Goal: Transaction & Acquisition: Purchase product/service

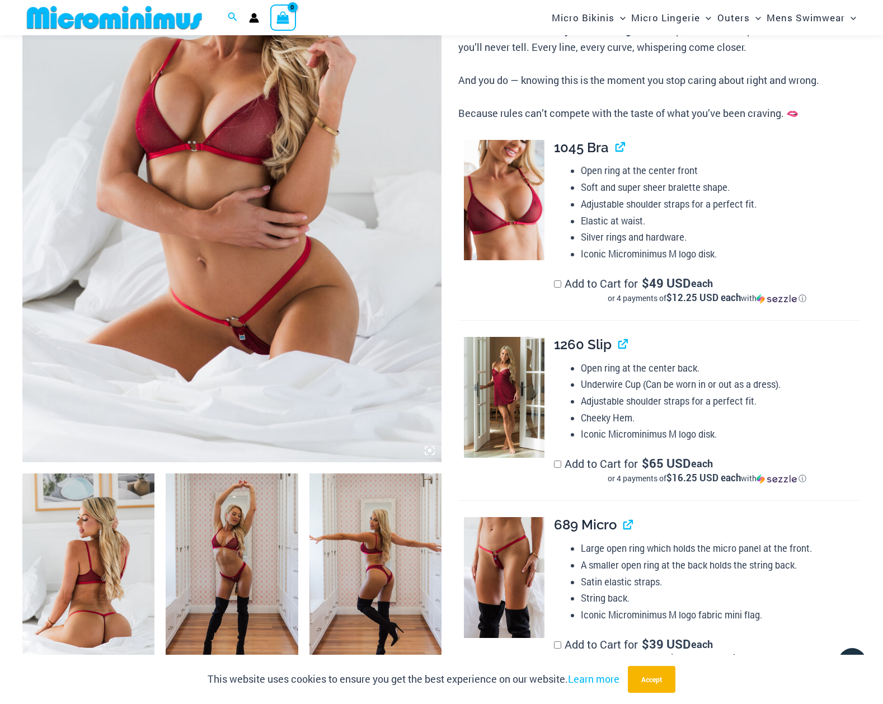
scroll to position [270, 0]
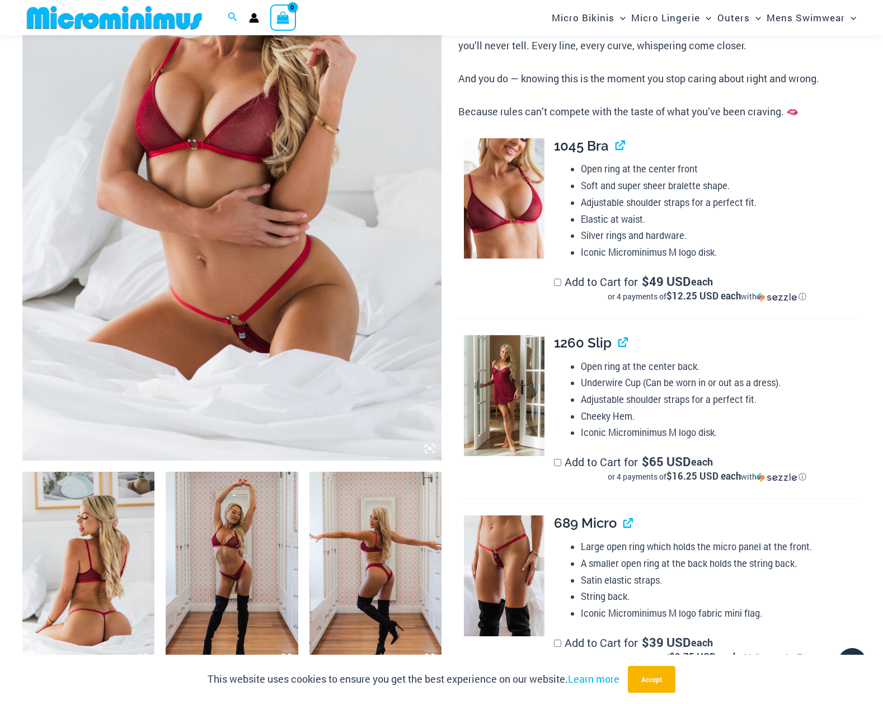
type input "**********"
click at [77, 536] on img at bounding box center [88, 571] width 132 height 198
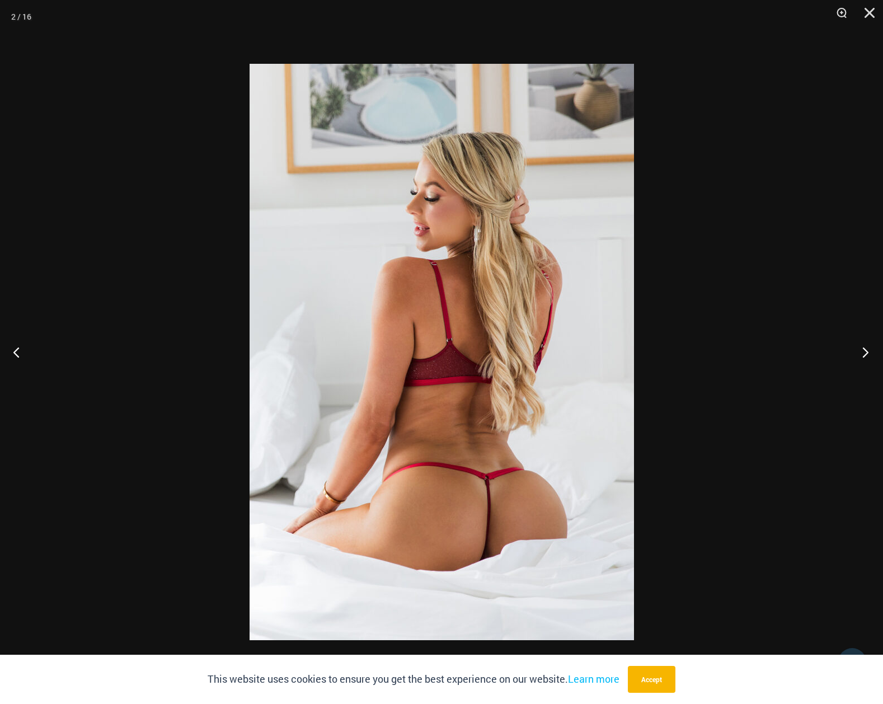
click at [865, 352] on button "Next" at bounding box center [862, 352] width 42 height 56
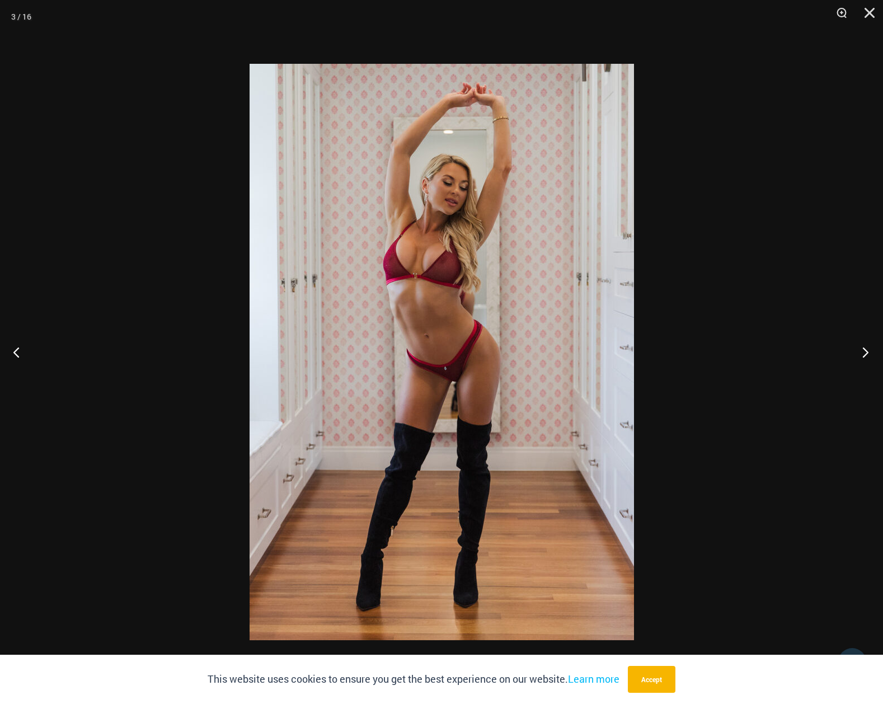
click at [869, 352] on button "Next" at bounding box center [862, 352] width 42 height 56
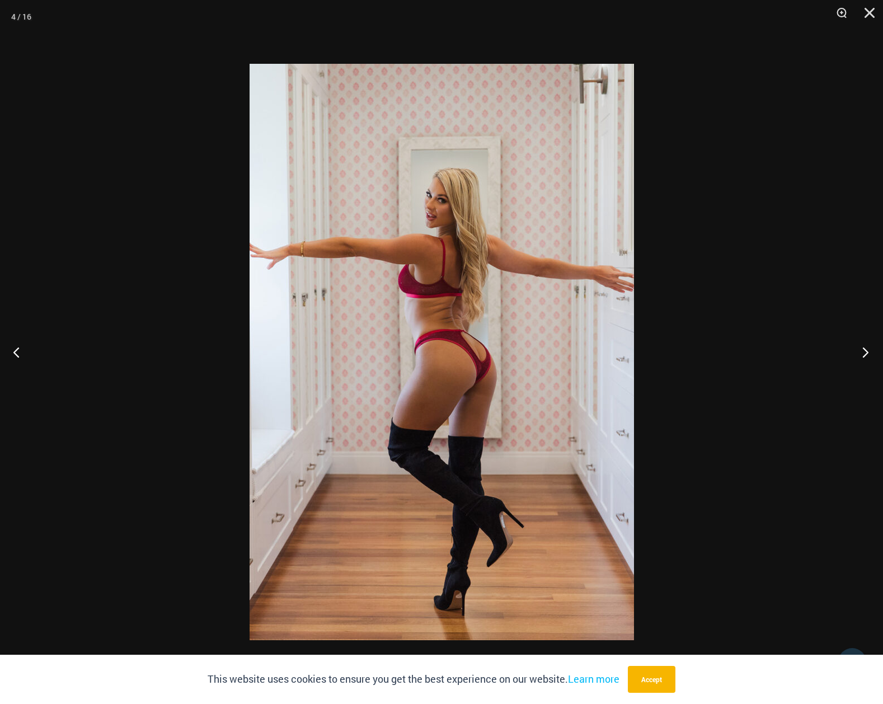
click at [869, 352] on button "Next" at bounding box center [862, 352] width 42 height 56
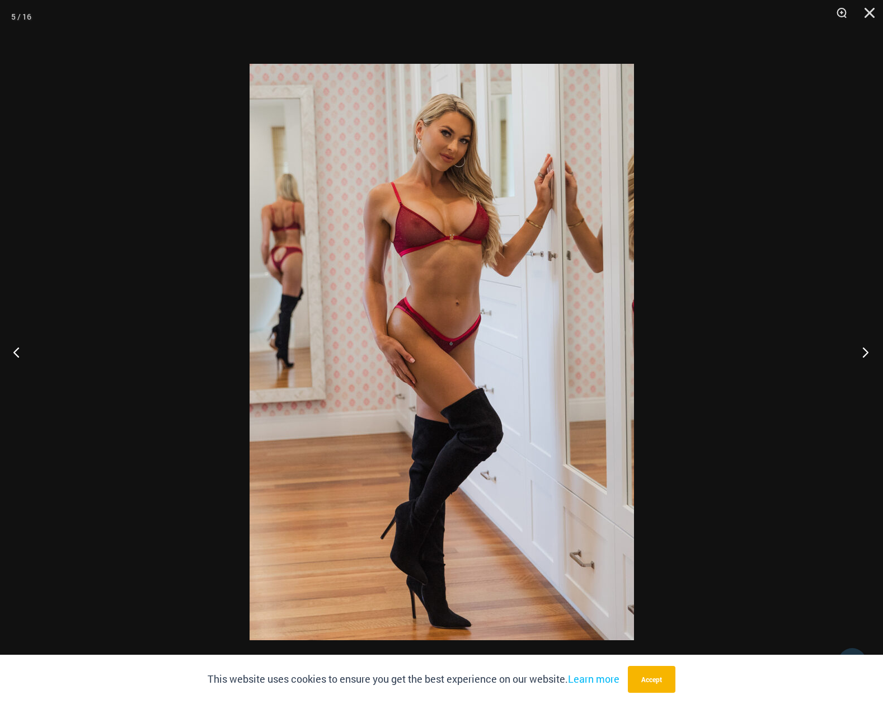
click at [876, 354] on button "Next" at bounding box center [862, 352] width 42 height 56
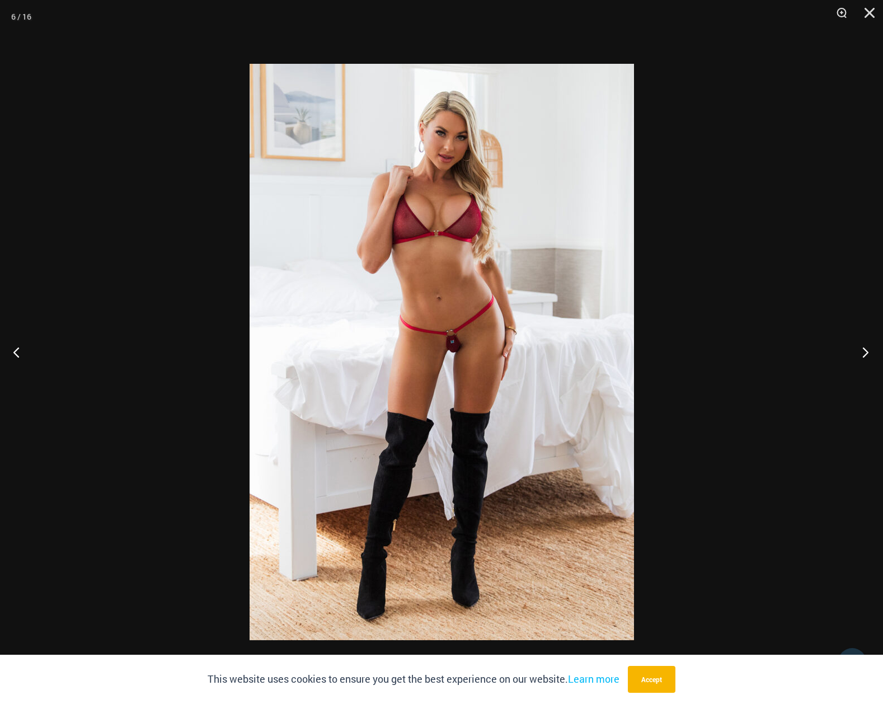
click at [876, 354] on button "Next" at bounding box center [862, 352] width 42 height 56
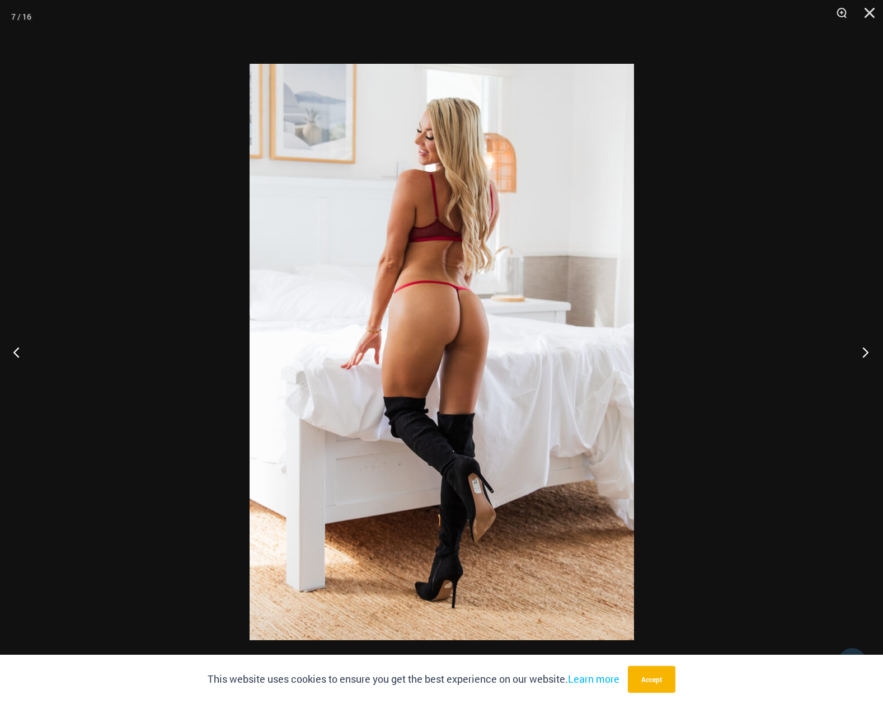
click at [876, 354] on button "Next" at bounding box center [862, 352] width 42 height 56
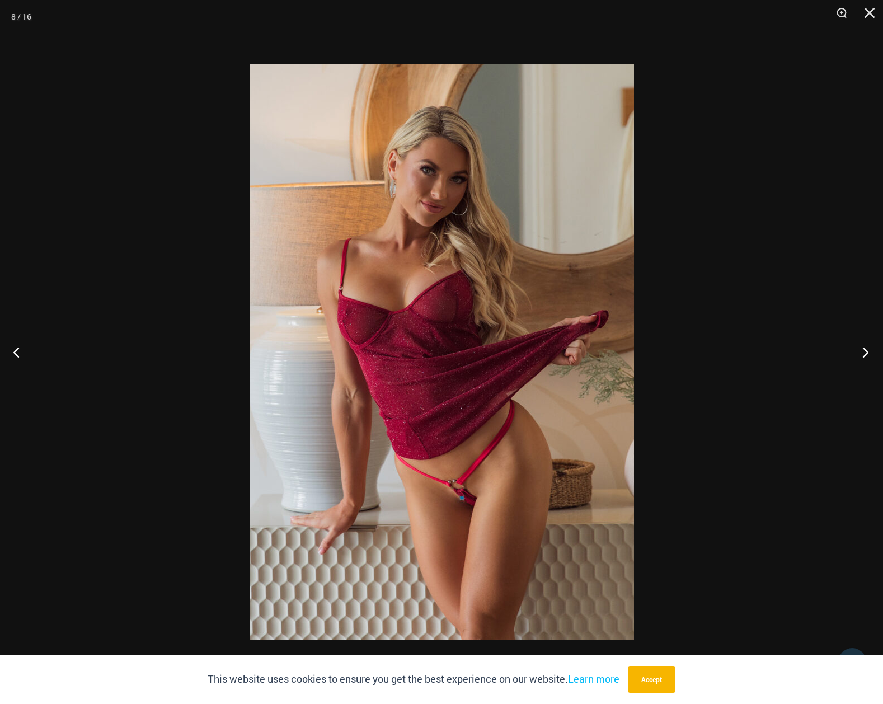
click at [876, 354] on button "Next" at bounding box center [862, 352] width 42 height 56
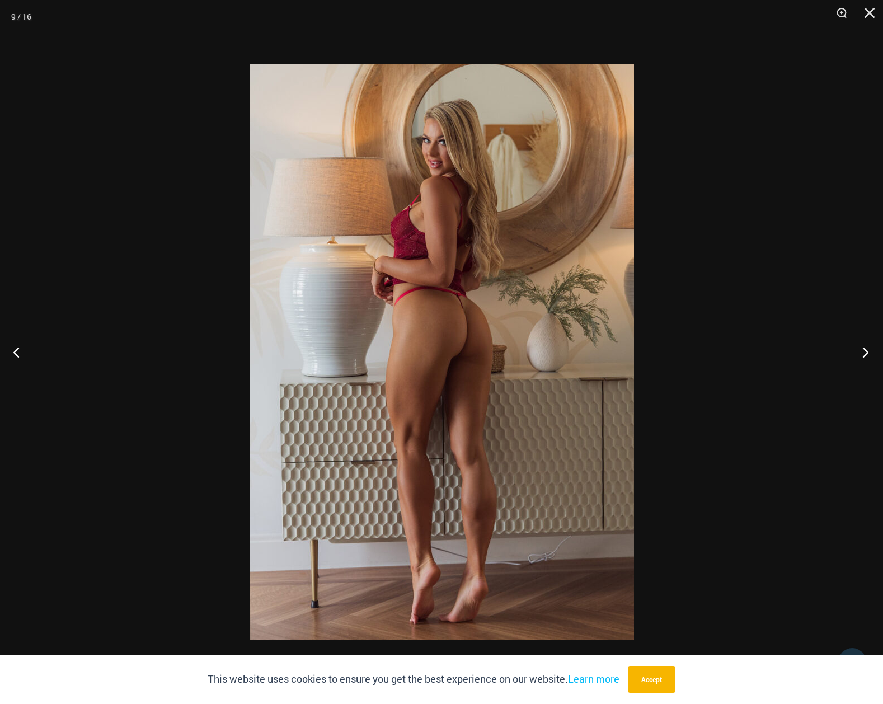
click at [876, 354] on button "Next" at bounding box center [862, 352] width 42 height 56
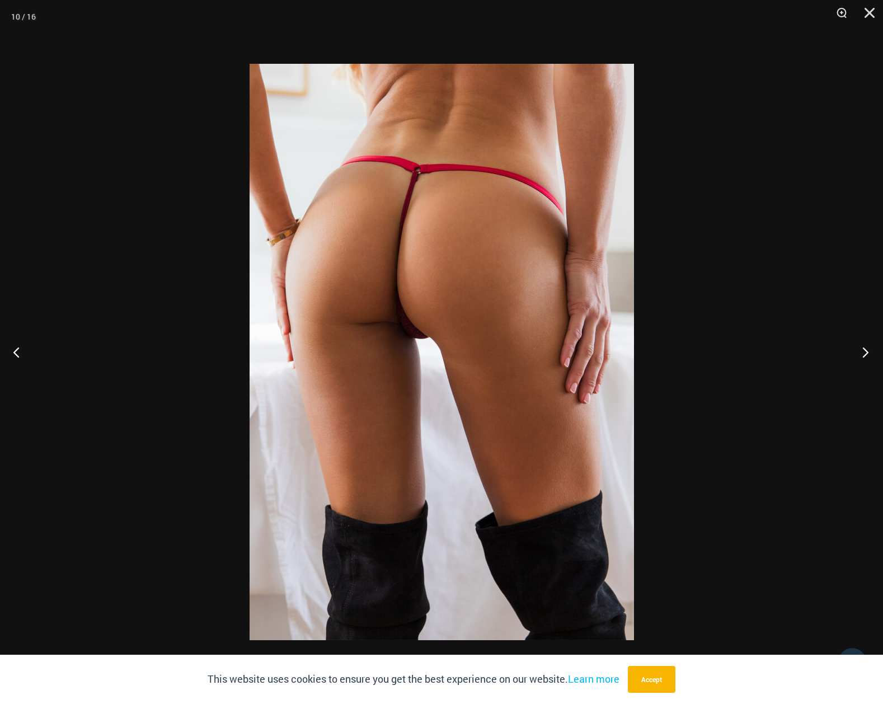
click at [877, 354] on button "Next" at bounding box center [862, 352] width 42 height 56
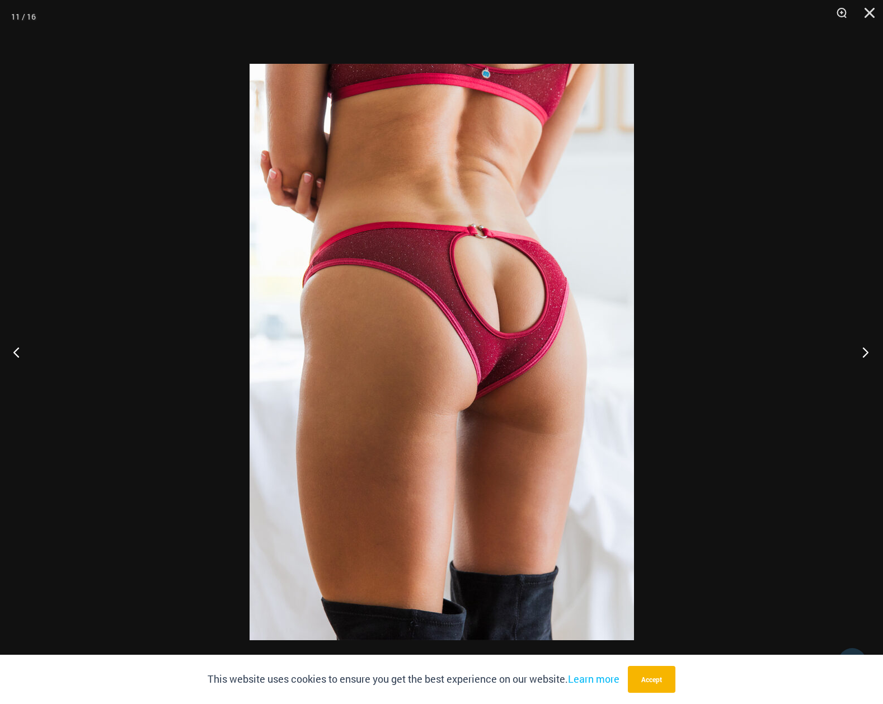
click at [877, 354] on button "Next" at bounding box center [862, 352] width 42 height 56
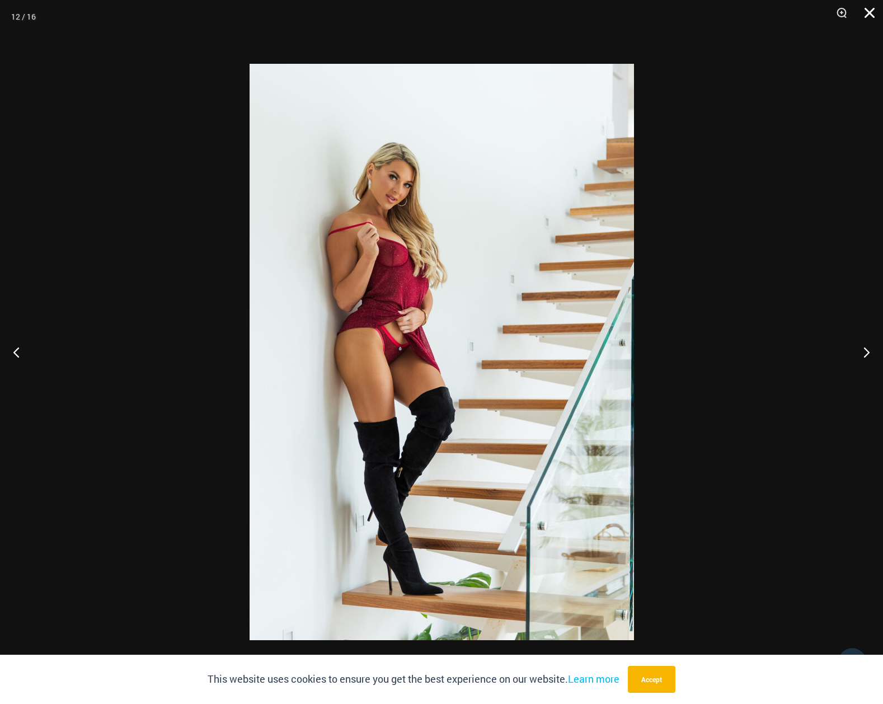
click at [867, 13] on button "Close" at bounding box center [866, 17] width 28 height 34
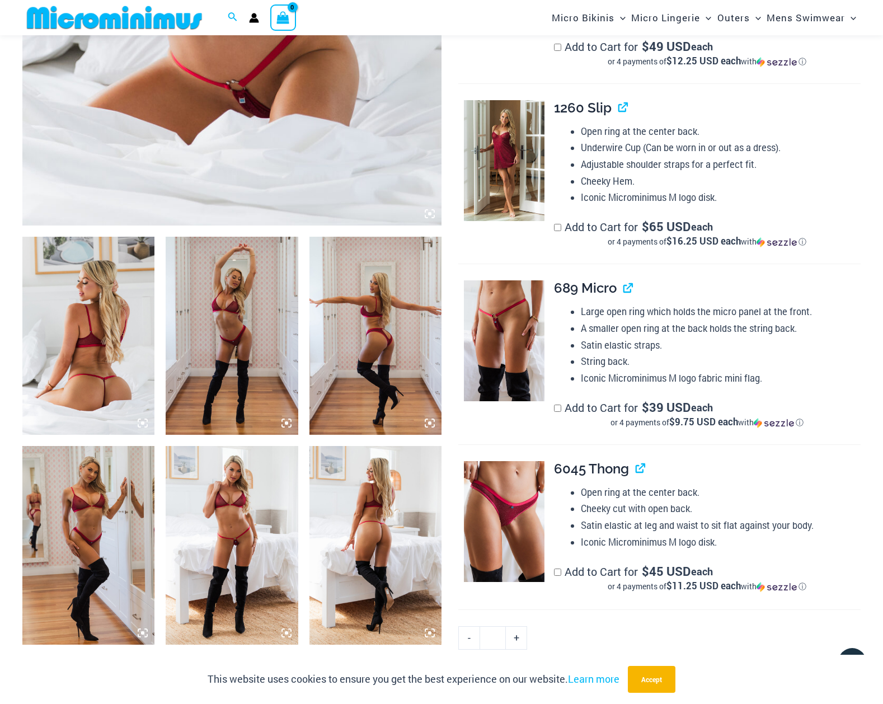
scroll to position [718, 0]
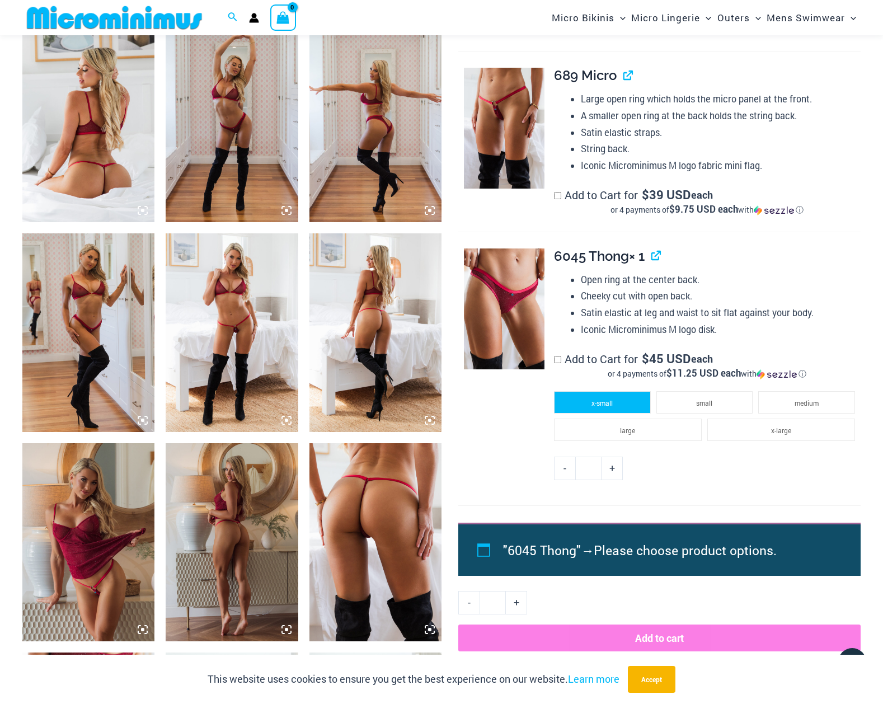
click at [617, 400] on li "x-small" at bounding box center [602, 402] width 97 height 22
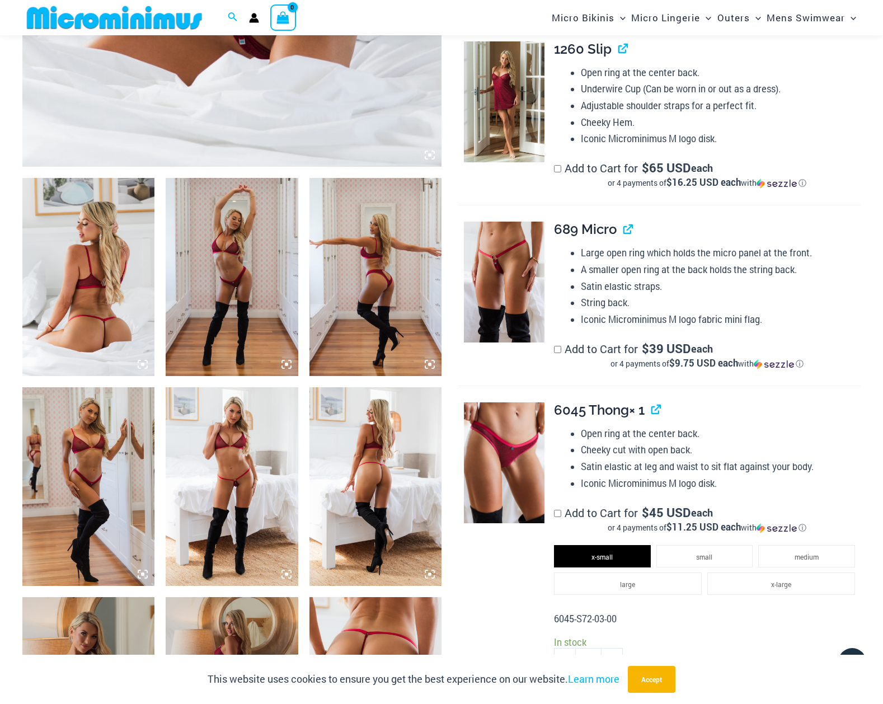
scroll to position [438, 0]
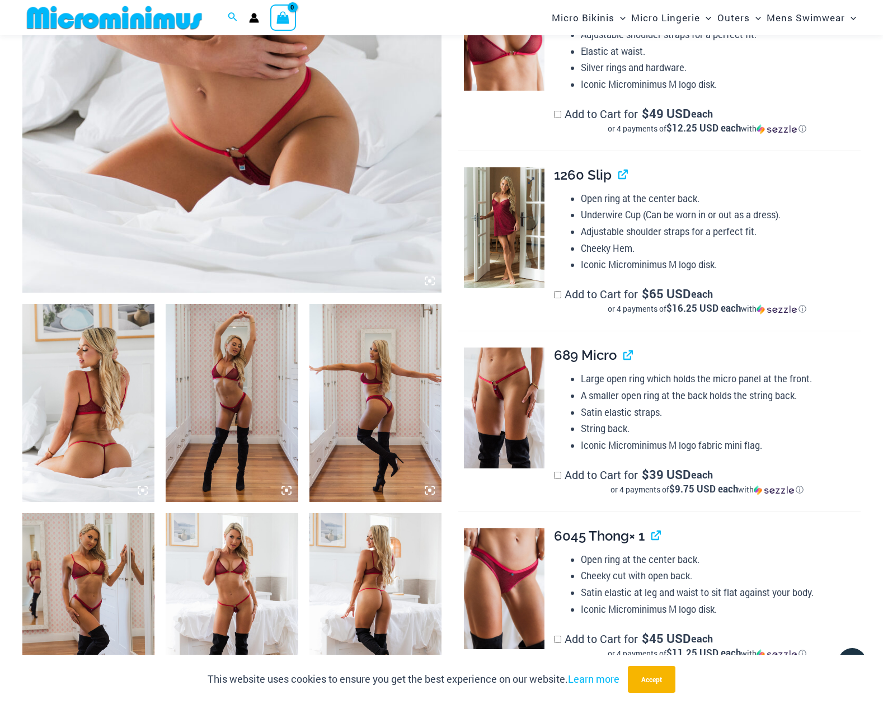
click at [519, 219] on img at bounding box center [504, 227] width 81 height 121
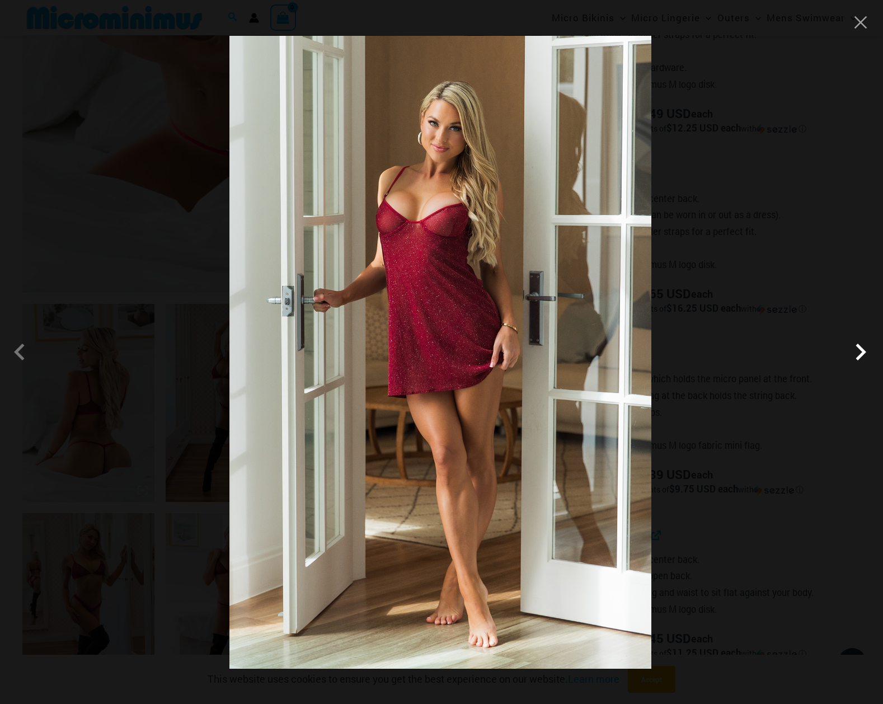
click at [865, 353] on span at bounding box center [861, 352] width 34 height 34
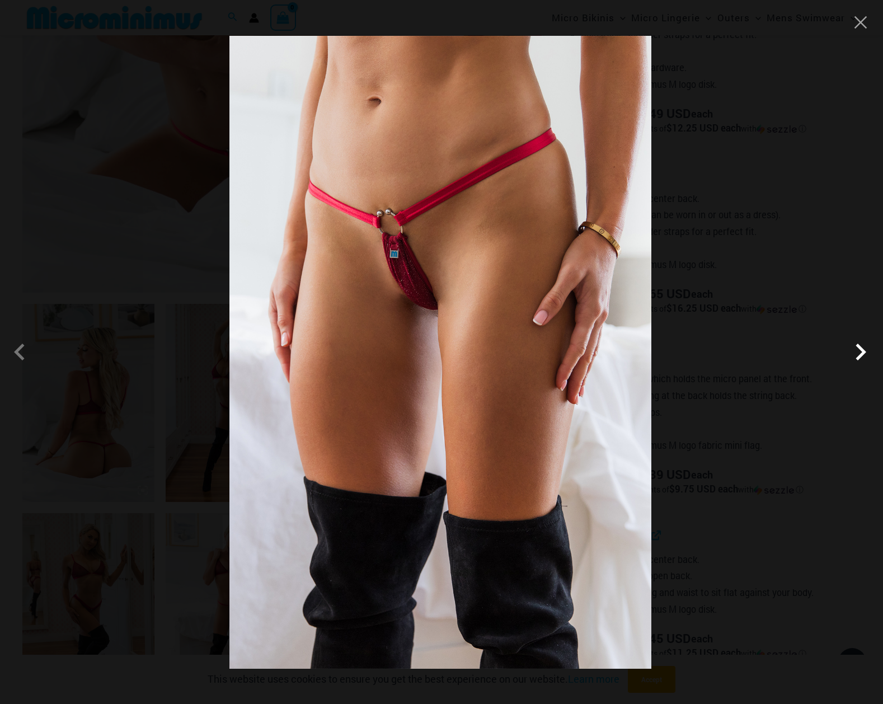
click at [865, 353] on span at bounding box center [861, 352] width 34 height 34
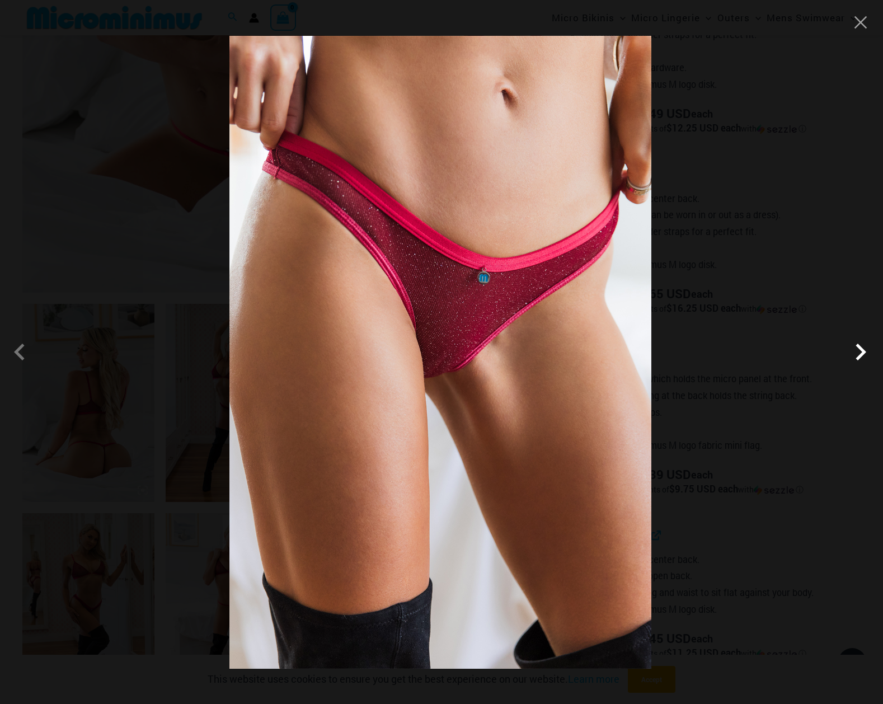
click at [865, 353] on span at bounding box center [861, 352] width 34 height 34
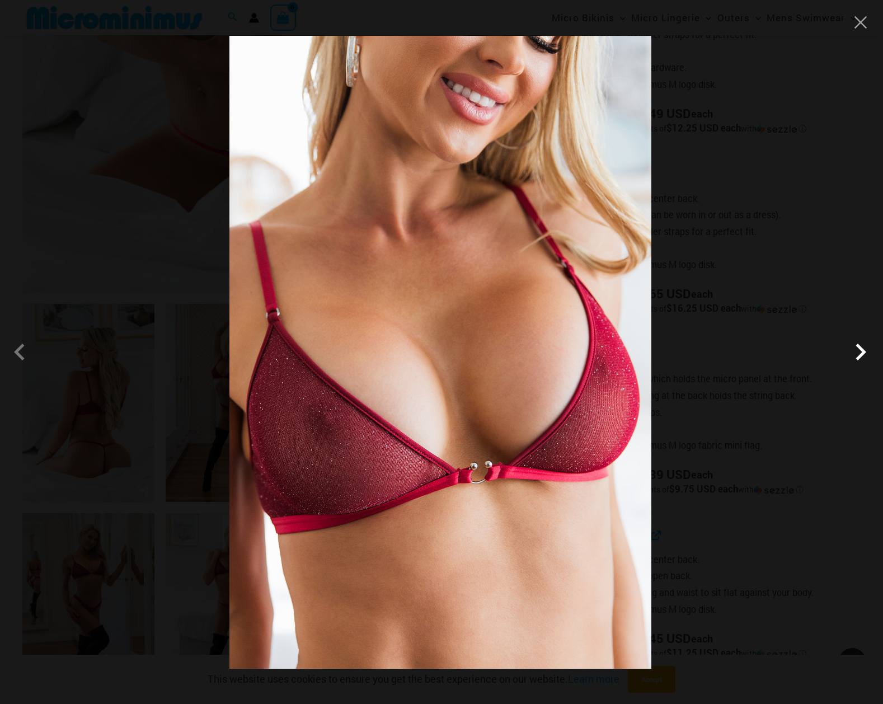
click at [865, 353] on span at bounding box center [861, 352] width 34 height 34
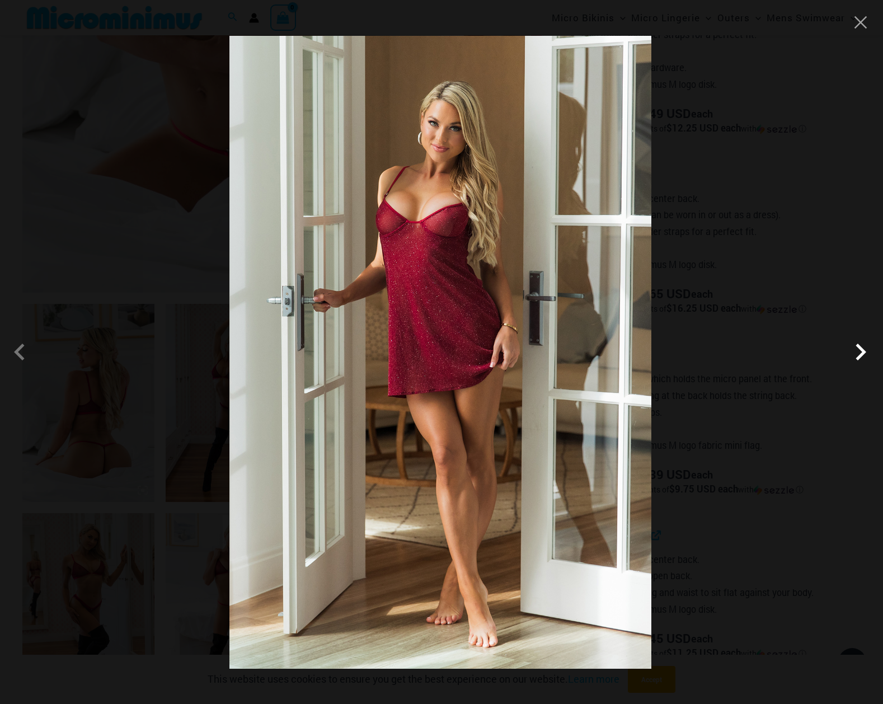
click at [865, 353] on span at bounding box center [861, 352] width 34 height 34
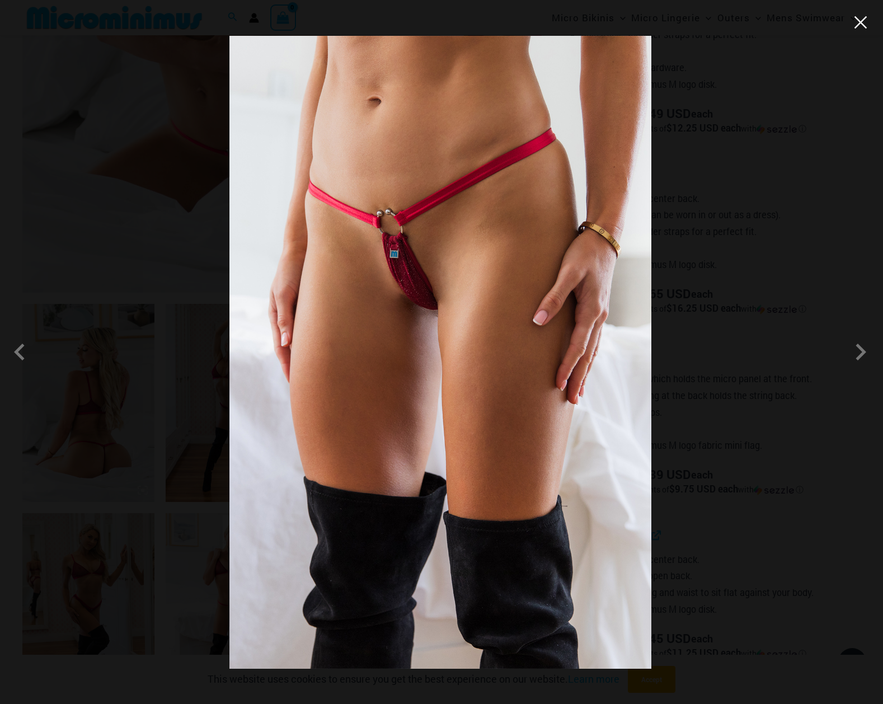
click at [864, 22] on button "Close" at bounding box center [860, 22] width 17 height 17
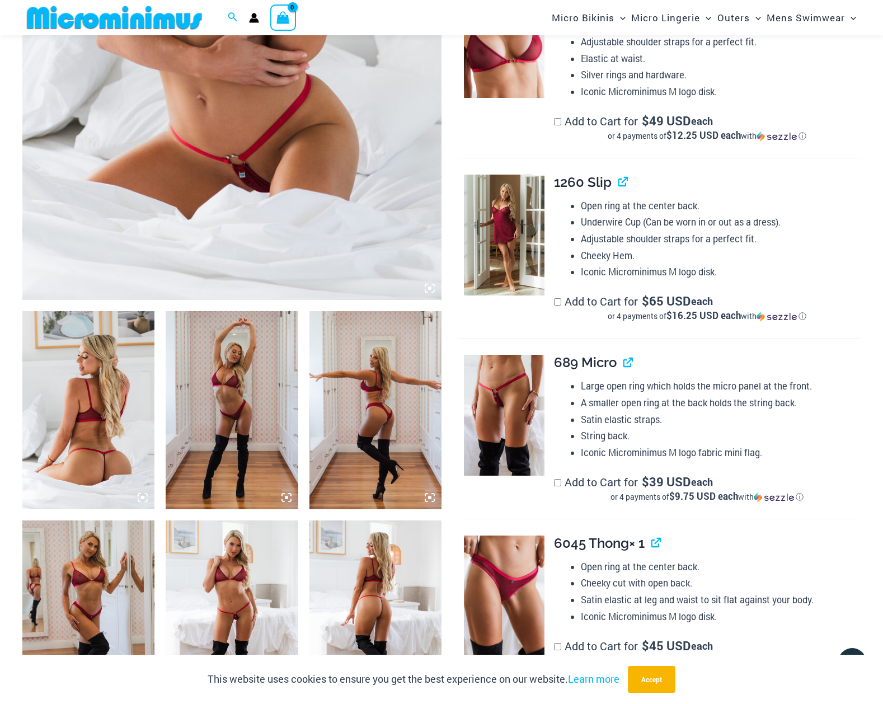
scroll to position [494, 0]
